Goal: Task Accomplishment & Management: Use online tool/utility

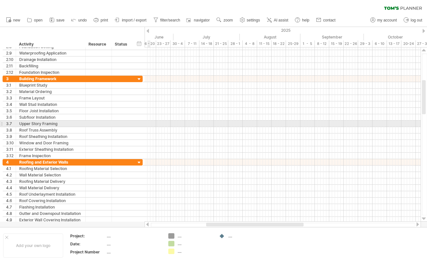
click at [2, 124] on div at bounding box center [1, 123] width 3 height 7
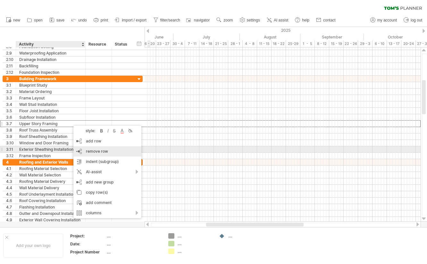
click at [93, 153] on span "remove row" at bounding box center [97, 151] width 22 height 5
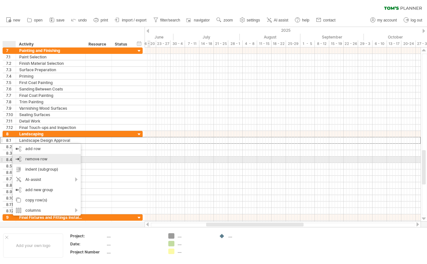
click at [53, 161] on div "remove row remove selected rows" at bounding box center [47, 159] width 68 height 10
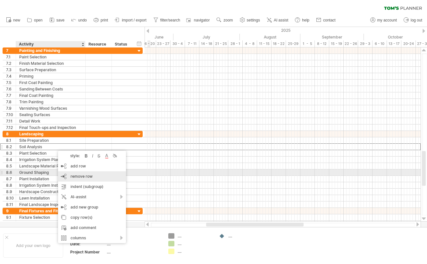
click at [85, 176] on span "remove row" at bounding box center [82, 176] width 22 height 5
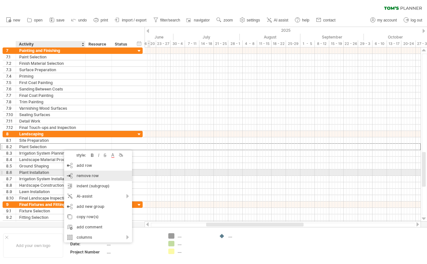
click at [88, 175] on span "remove row" at bounding box center [88, 175] width 22 height 5
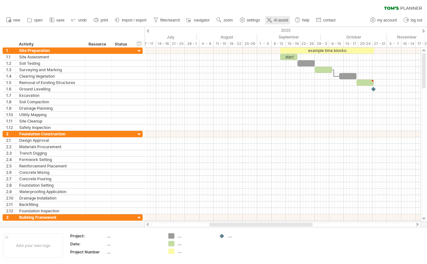
click at [280, 19] on span "AI assist" at bounding box center [281, 20] width 14 height 4
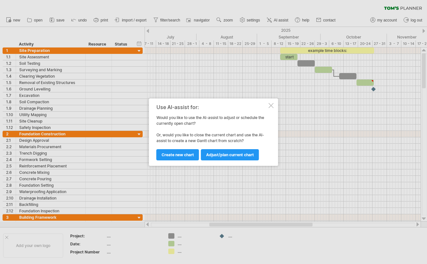
click at [223, 84] on div at bounding box center [213, 132] width 427 height 264
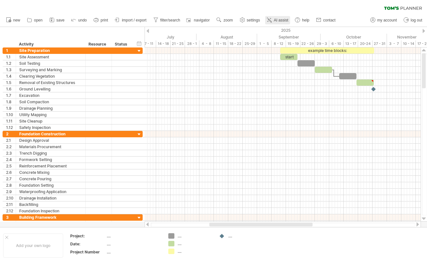
click at [278, 17] on link "AI assist" at bounding box center [277, 20] width 25 height 8
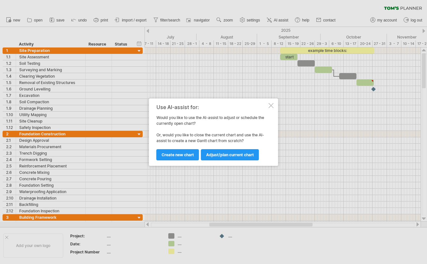
drag, startPoint x: 182, startPoint y: 150, endPoint x: 182, endPoint y: 143, distance: 7.1
click at [182, 150] on link "Create new chart" at bounding box center [178, 154] width 43 height 11
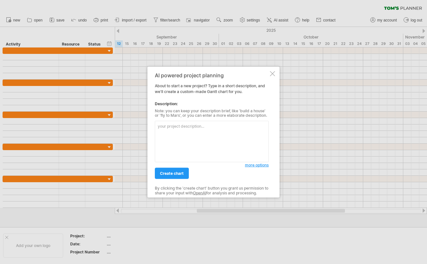
click at [272, 74] on div at bounding box center [272, 73] width 5 height 5
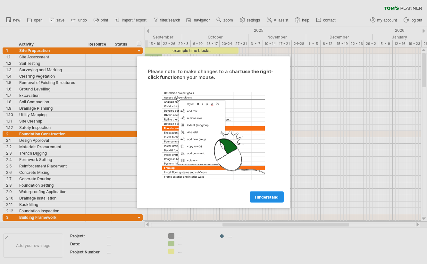
click at [273, 199] on link "I understand" at bounding box center [267, 196] width 34 height 11
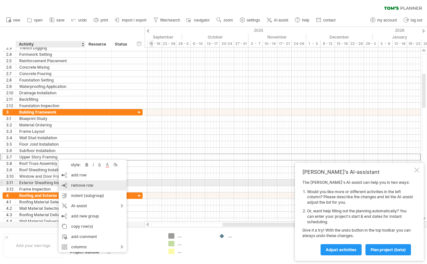
click at [89, 182] on div "remove row remove selected rows" at bounding box center [93, 185] width 68 height 10
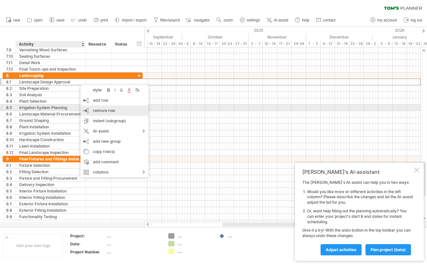
click at [102, 108] on span "remove row" at bounding box center [104, 110] width 22 height 5
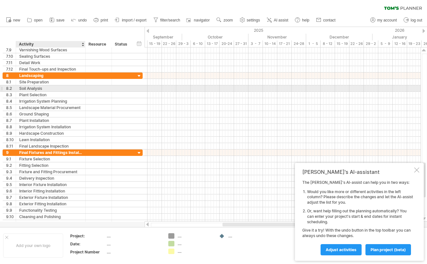
click at [72, 87] on div "Soil Analysis" at bounding box center [50, 88] width 63 height 6
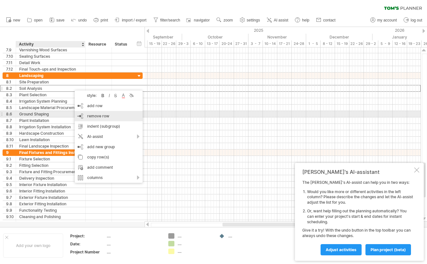
click at [90, 114] on span "remove row" at bounding box center [98, 116] width 22 height 5
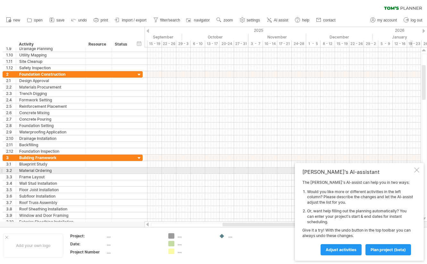
click at [419, 170] on div at bounding box center [417, 170] width 5 height 5
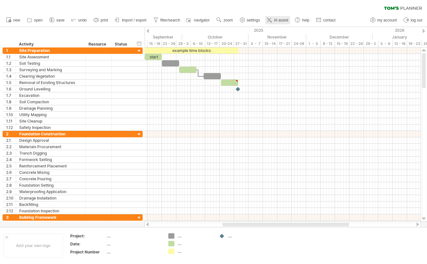
click at [283, 20] on span "AI assist" at bounding box center [281, 20] width 14 height 4
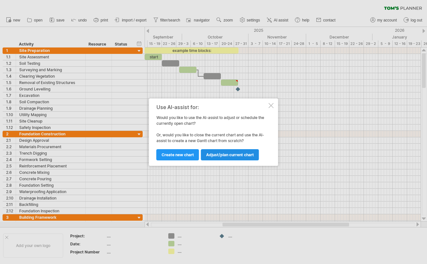
click at [216, 155] on span "Adjust/plan current chart" at bounding box center [230, 154] width 48 height 5
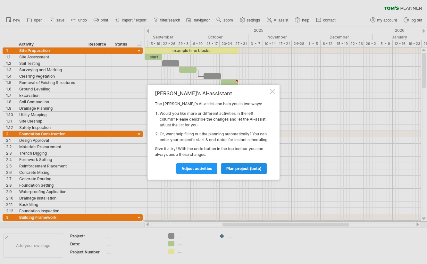
click at [245, 171] on span "plan project (beta)" at bounding box center [244, 168] width 35 height 5
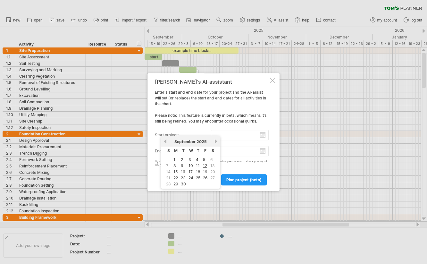
click at [264, 135] on input "start project:" at bounding box center [240, 135] width 58 height 10
click at [175, 165] on link "8" at bounding box center [175, 166] width 4 height 6
type input "********"
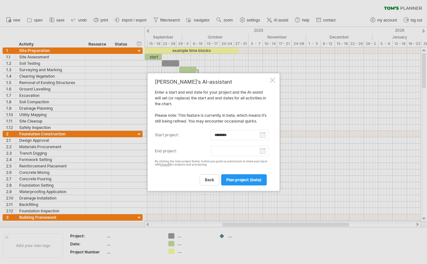
click at [263, 152] on input "end project:" at bounding box center [240, 151] width 58 height 10
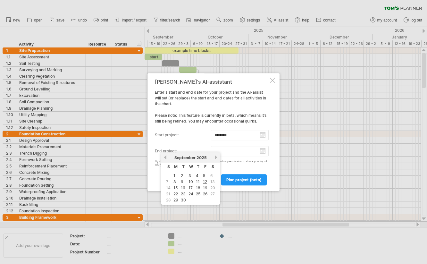
click at [215, 157] on link "next" at bounding box center [216, 157] width 5 height 5
click at [217, 158] on link "next" at bounding box center [216, 157] width 5 height 5
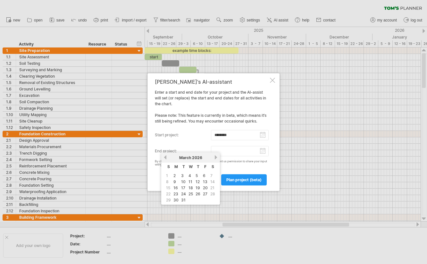
click at [217, 158] on link "next" at bounding box center [216, 157] width 5 height 5
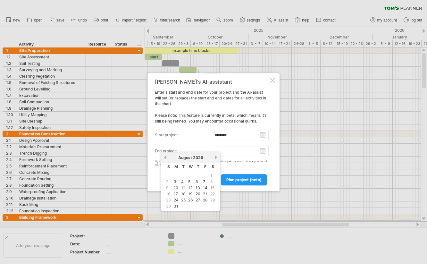
click at [217, 158] on link "next" at bounding box center [216, 157] width 5 height 5
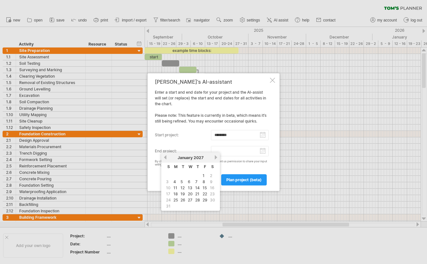
click at [217, 158] on link "next" at bounding box center [216, 157] width 5 height 5
click at [175, 176] on link "1" at bounding box center [174, 176] width 3 height 6
type input "********"
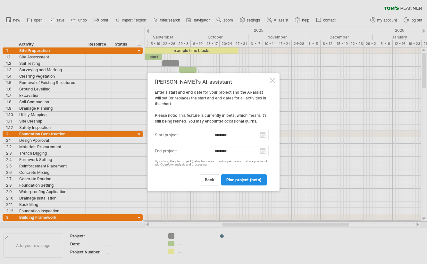
click at [246, 180] on span "plan project (beta)" at bounding box center [244, 179] width 35 height 5
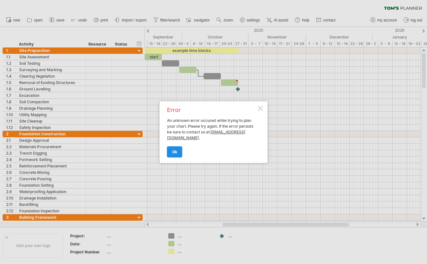
click at [173, 153] on span "ok" at bounding box center [174, 152] width 5 height 5
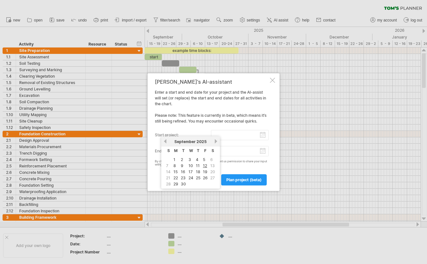
click at [259, 136] on input "start project:" at bounding box center [240, 135] width 58 height 10
click at [175, 161] on link "1" at bounding box center [174, 160] width 3 height 6
type input "********"
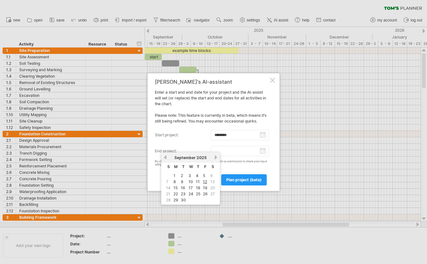
click at [263, 152] on input "end project:" at bounding box center [240, 151] width 58 height 10
click at [218, 156] on link "next" at bounding box center [216, 157] width 5 height 5
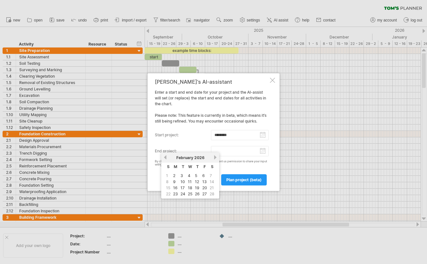
click at [218, 156] on link "next" at bounding box center [215, 157] width 5 height 5
click at [218, 156] on link "next" at bounding box center [216, 157] width 5 height 5
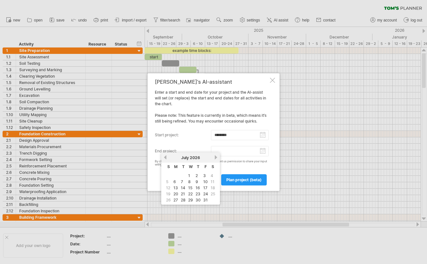
click at [218, 156] on link "next" at bounding box center [216, 157] width 5 height 5
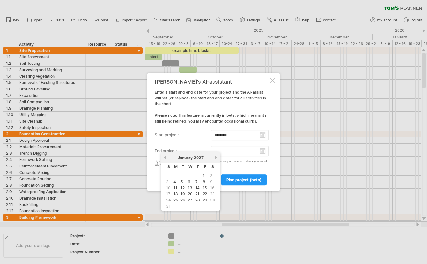
click at [218, 156] on link "next" at bounding box center [216, 157] width 5 height 5
click at [175, 176] on link "1" at bounding box center [174, 176] width 3 height 6
type input "********"
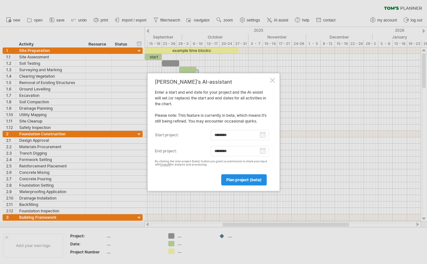
click at [256, 179] on span "plan project (beta)" at bounding box center [244, 179] width 35 height 5
